Goal: Task Accomplishment & Management: Manage account settings

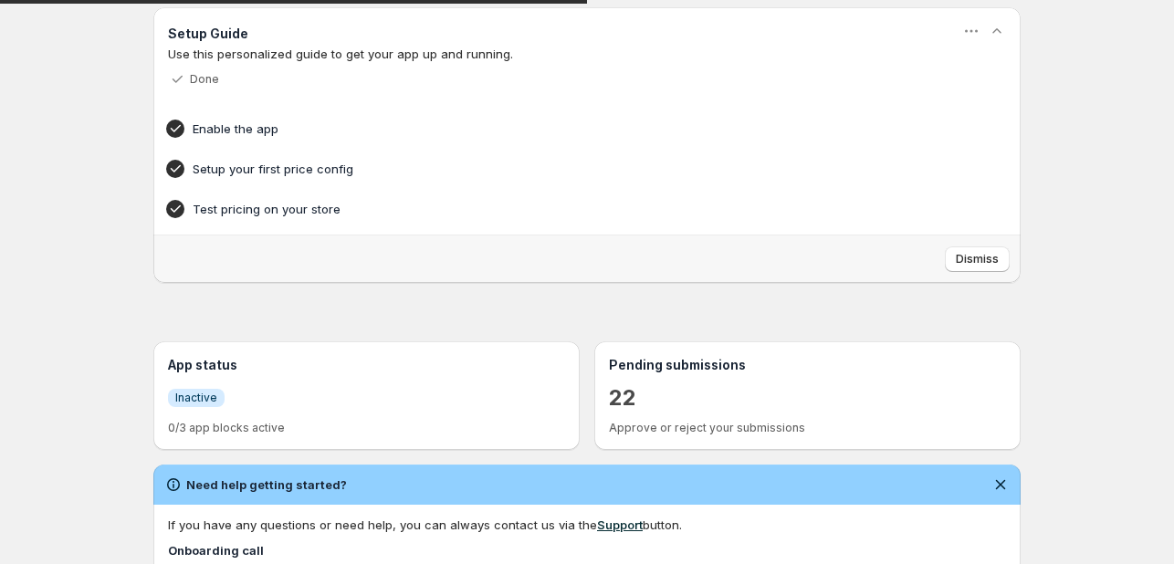
scroll to position [365, 0]
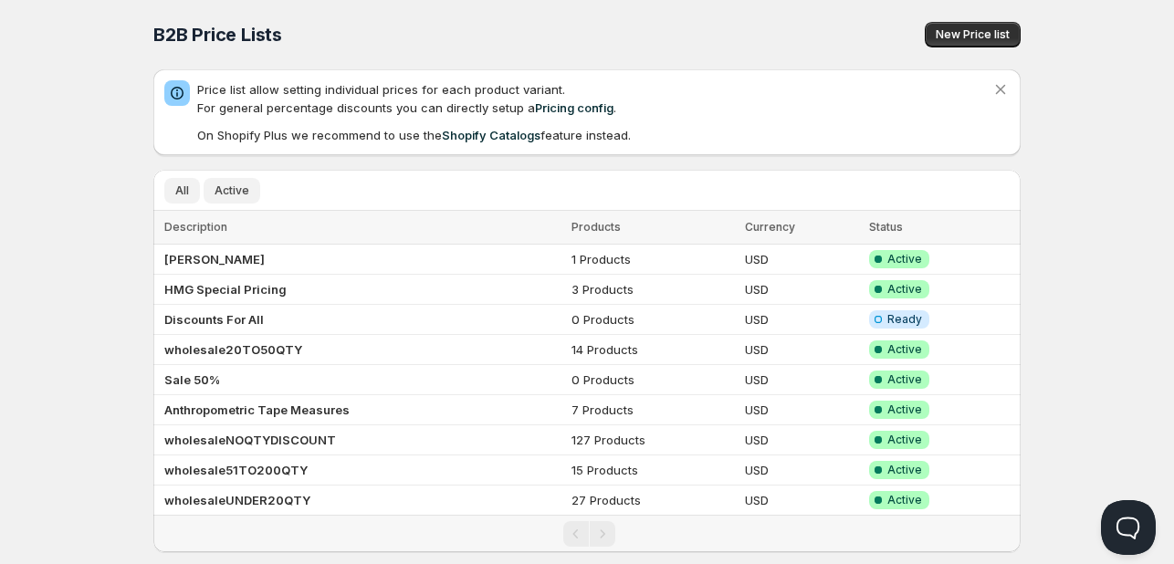
click at [219, 189] on span "Active" at bounding box center [232, 191] width 35 height 15
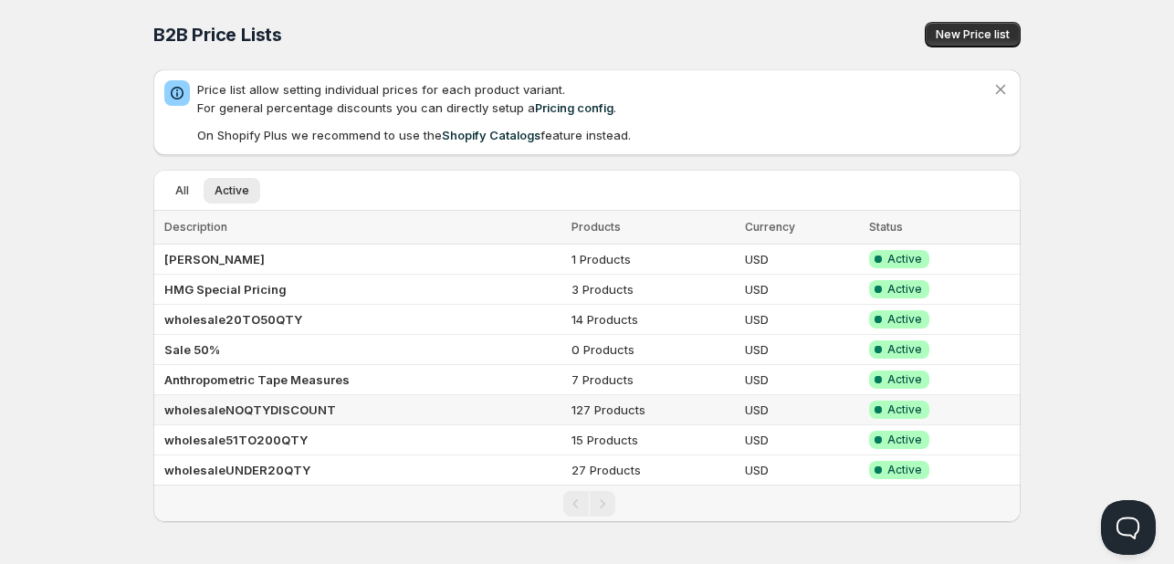
click at [269, 411] on b "wholesaleNOQTYDISCOUNT" at bounding box center [250, 410] width 172 height 15
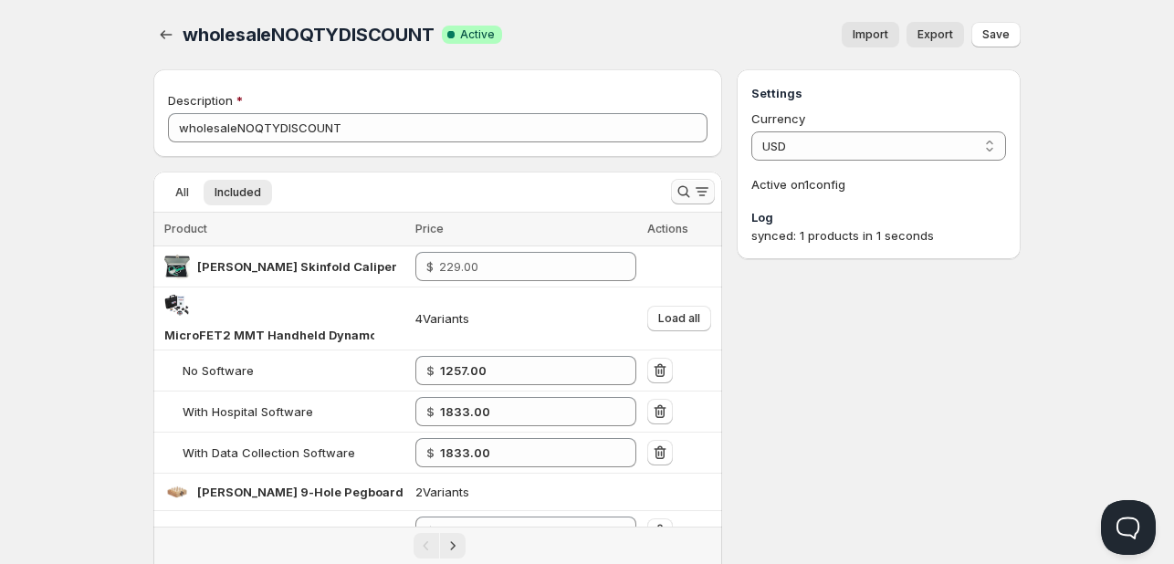
click at [687, 191] on icon "Search and filter results" at bounding box center [684, 192] width 12 height 12
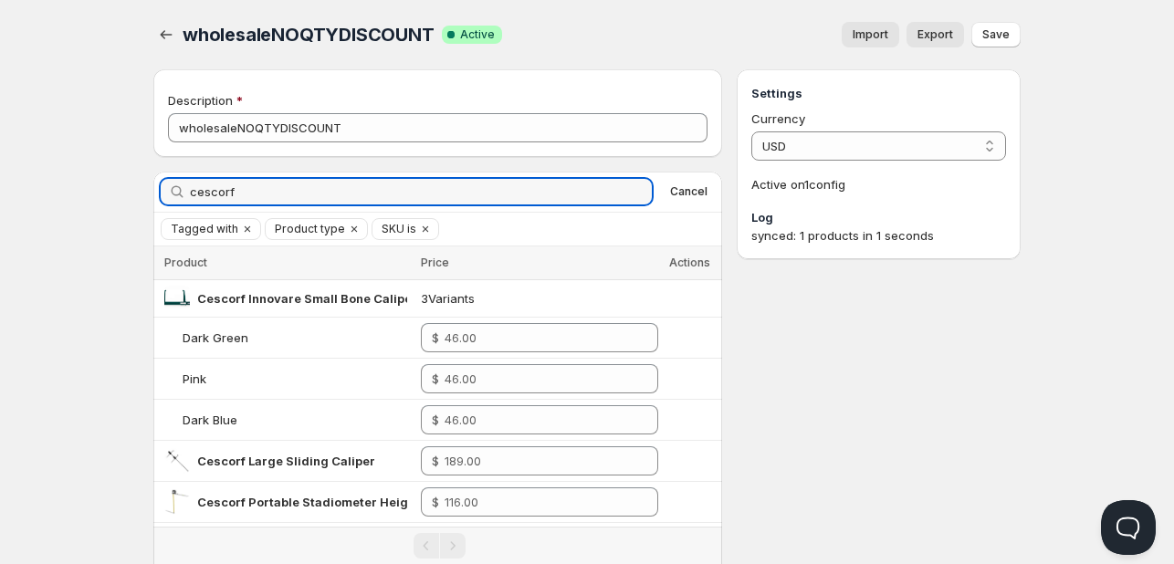
type input "cescorf"
click at [631, 195] on icon "button" at bounding box center [632, 192] width 18 height 18
click at [289, 190] on input "cescorf" at bounding box center [404, 192] width 429 height 26
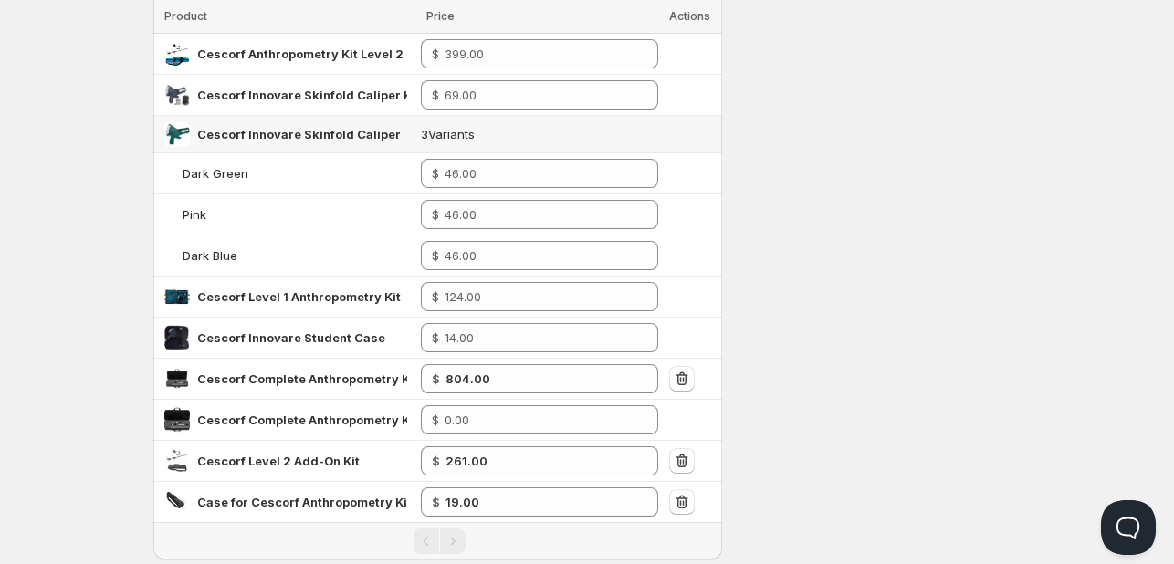
scroll to position [822, 0]
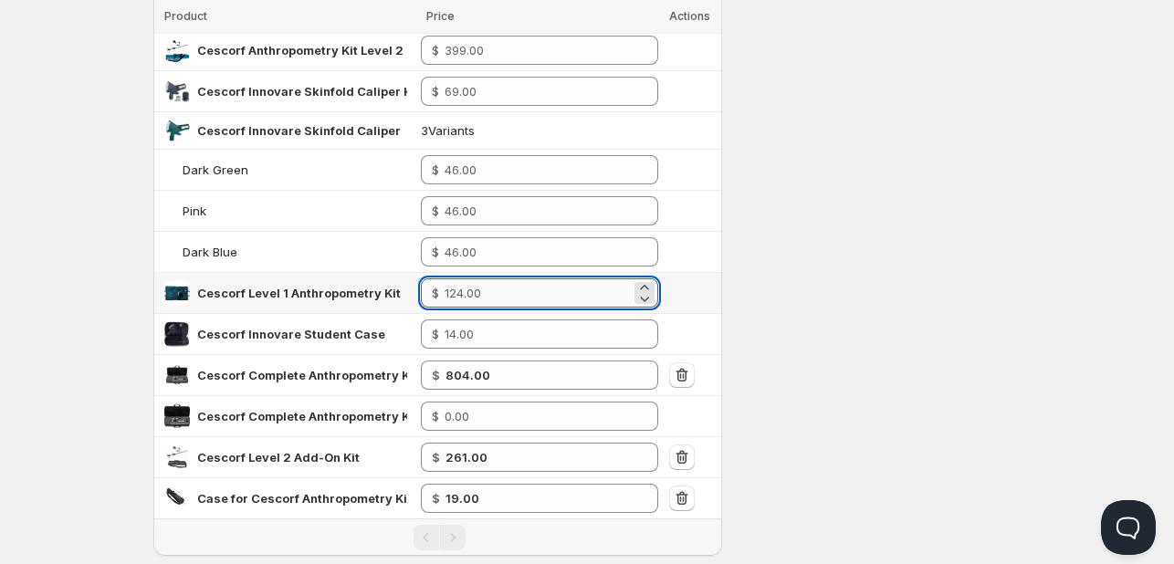
click at [517, 291] on input "number" at bounding box center [538, 293] width 186 height 29
click at [474, 285] on input "number" at bounding box center [538, 293] width 186 height 29
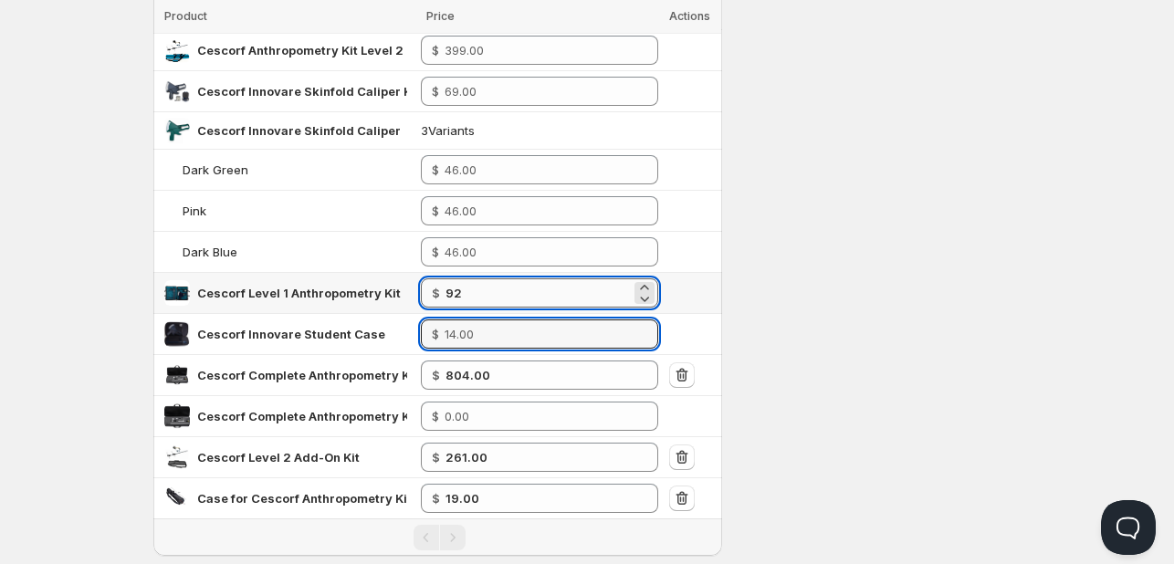
type input "92.00"
